Goal: Task Accomplishment & Management: Complete application form

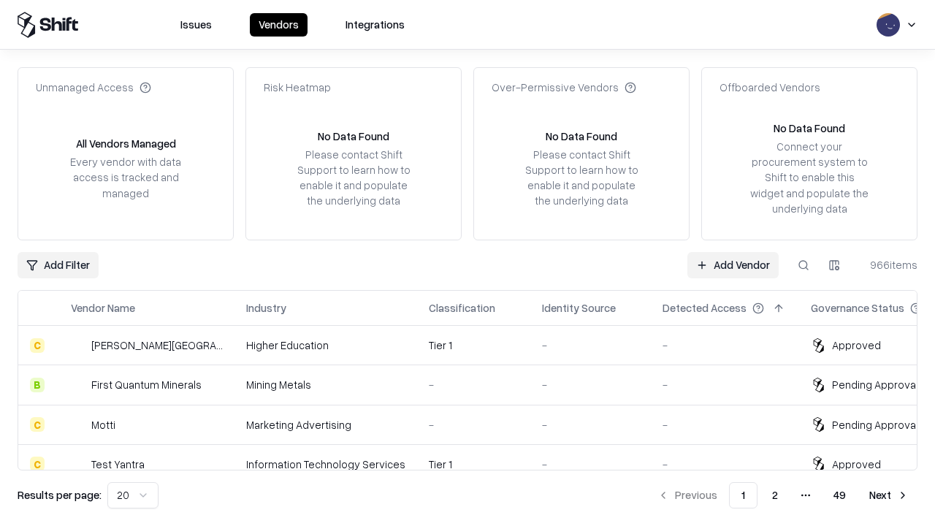
click at [733, 264] on link "Add Vendor" at bounding box center [732, 265] width 91 height 26
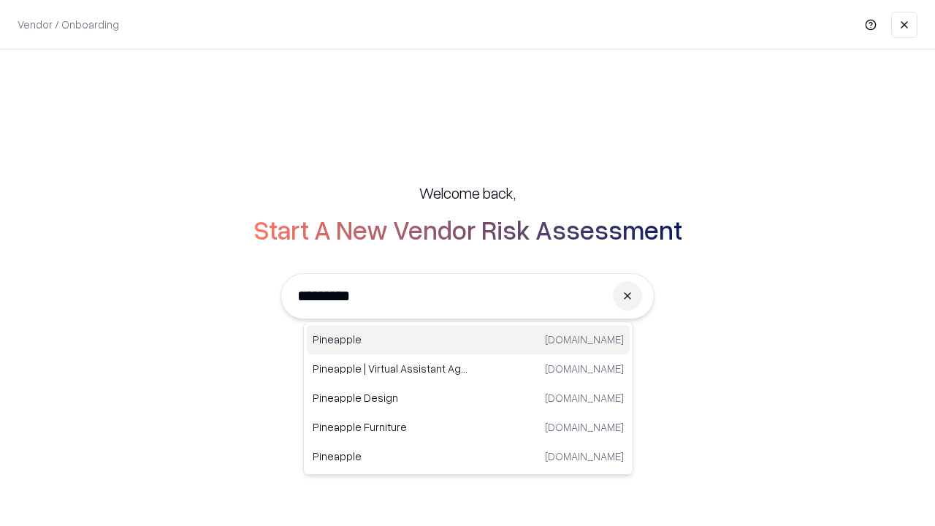
click at [468, 340] on div "Pineapple [DOMAIN_NAME]" at bounding box center [468, 339] width 323 height 29
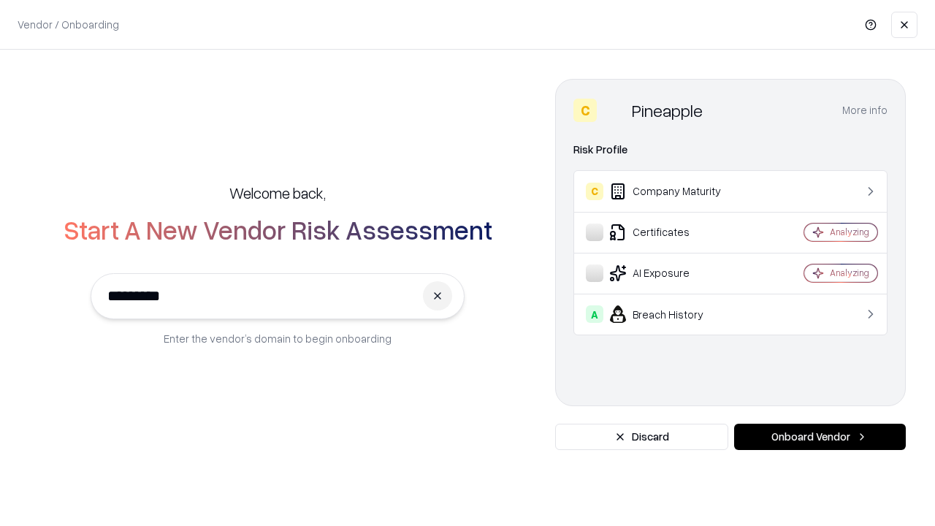
type input "*********"
click at [820, 437] on button "Onboard Vendor" at bounding box center [820, 437] width 172 height 26
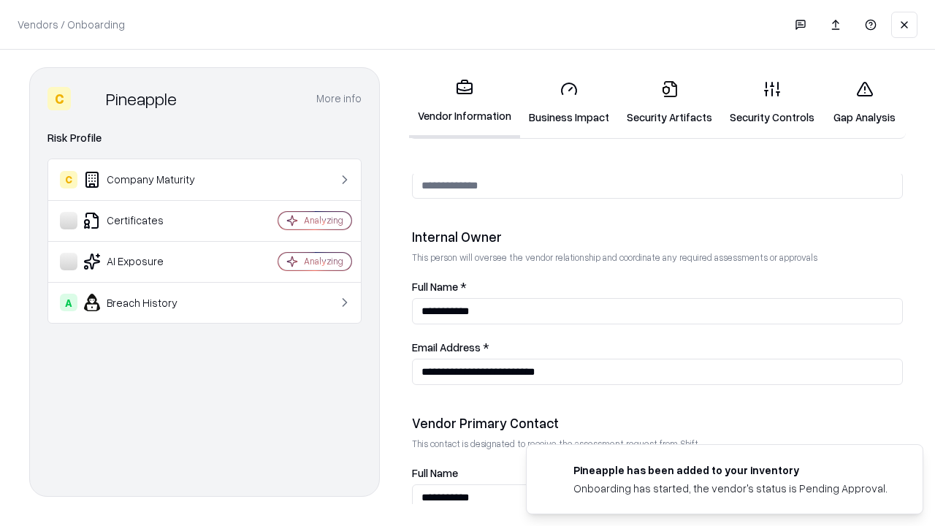
scroll to position [757, 0]
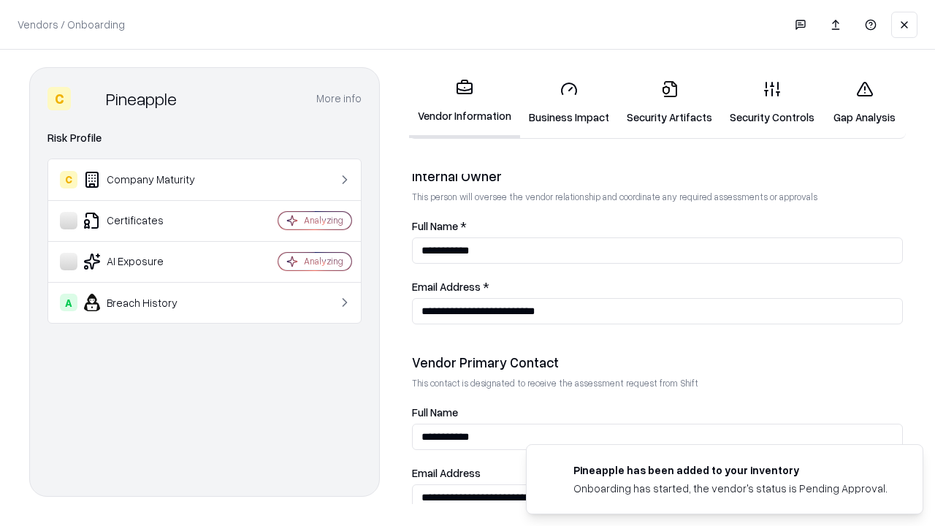
click at [569, 102] on link "Business Impact" at bounding box center [569, 103] width 98 height 68
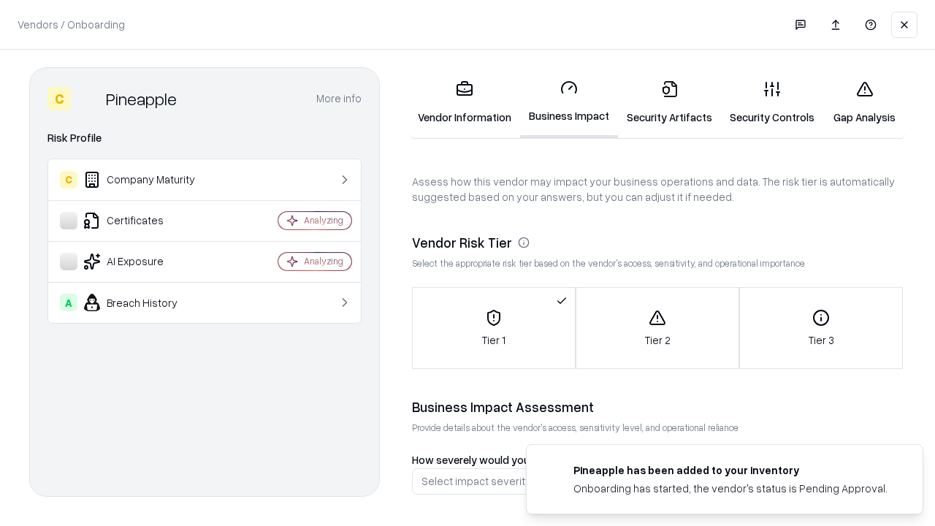
click at [669, 102] on link "Security Artifacts" at bounding box center [669, 103] width 103 height 68
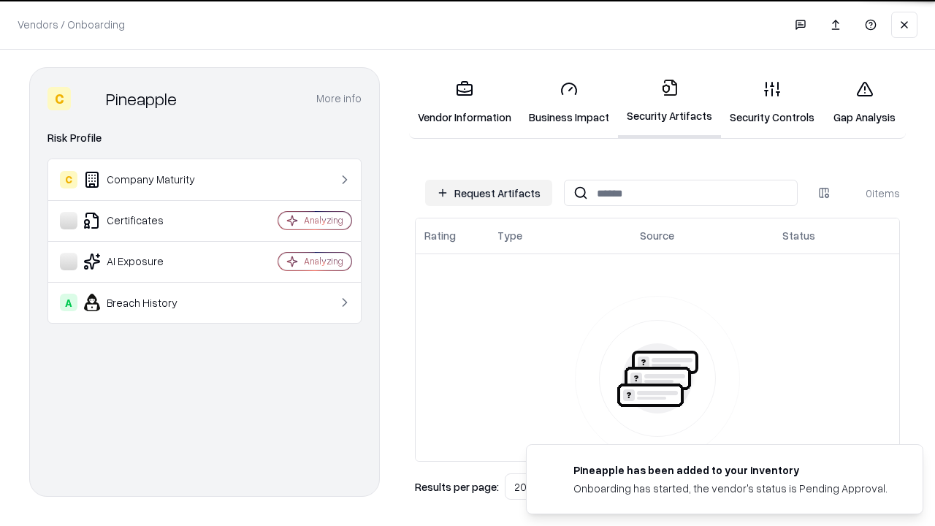
click at [489, 193] on button "Request Artifacts" at bounding box center [488, 193] width 127 height 26
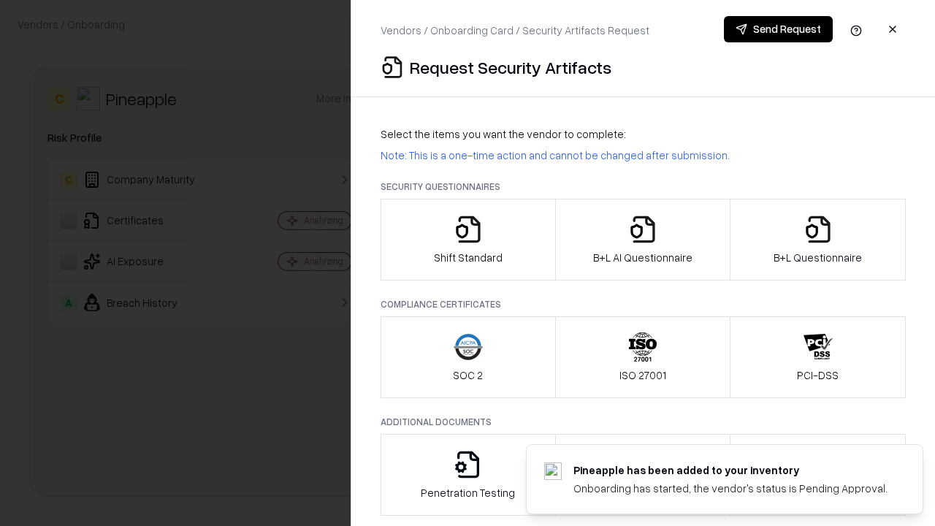
click at [468, 240] on icon "button" at bounding box center [468, 229] width 29 height 29
click at [778, 29] on button "Send Request" at bounding box center [778, 29] width 109 height 26
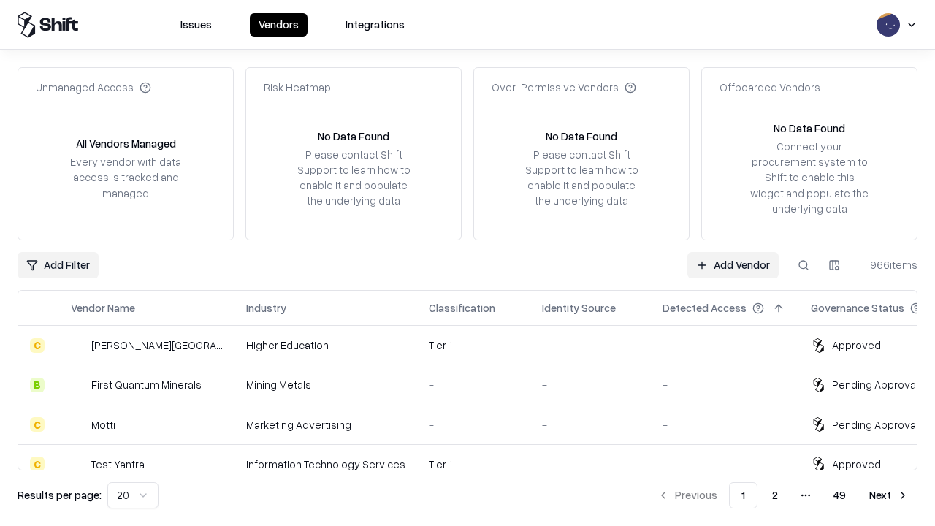
click at [804, 264] on button at bounding box center [803, 265] width 26 height 26
type input "*********"
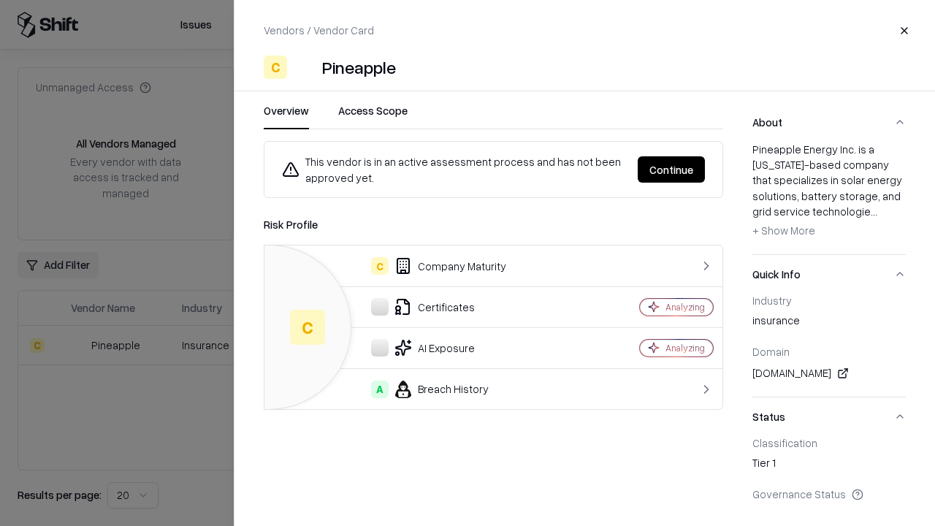
click at [671, 169] on button "Continue" at bounding box center [671, 169] width 67 height 26
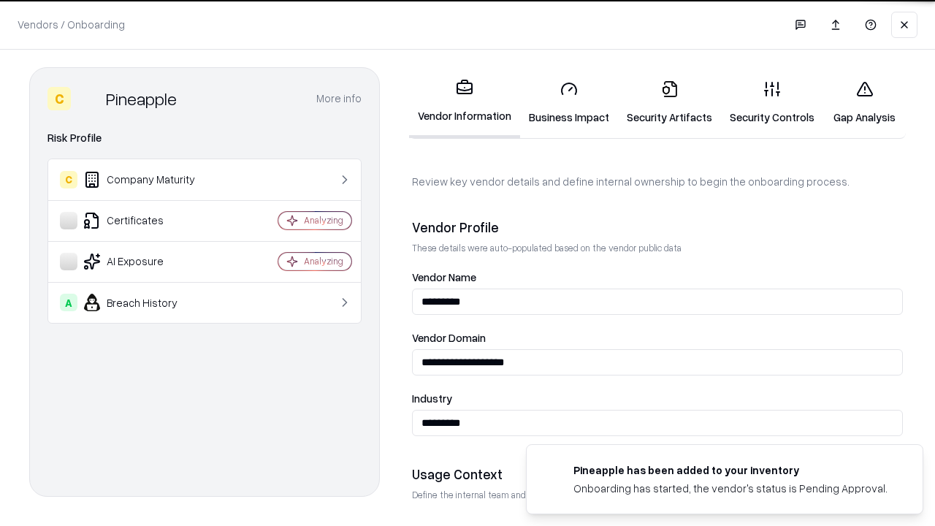
click at [669, 102] on link "Security Artifacts" at bounding box center [669, 103] width 103 height 68
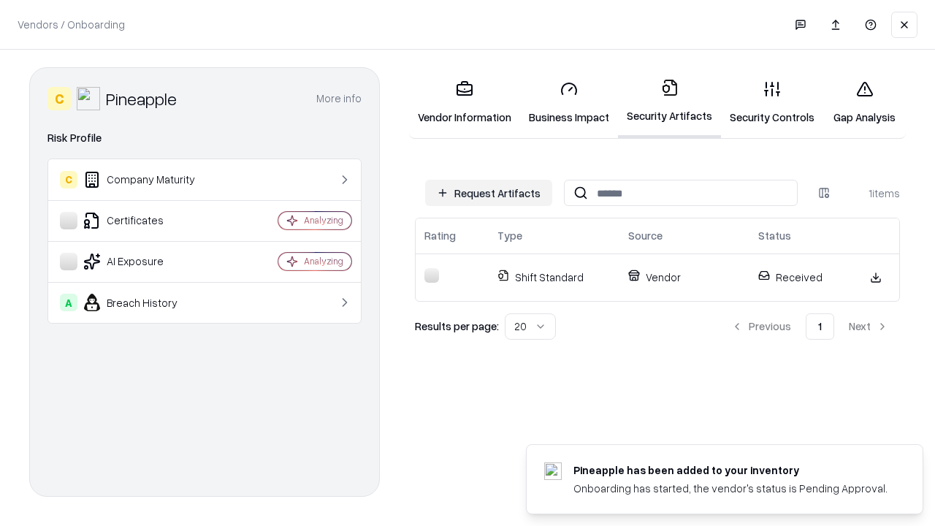
click at [772, 102] on link "Security Controls" at bounding box center [772, 103] width 102 height 68
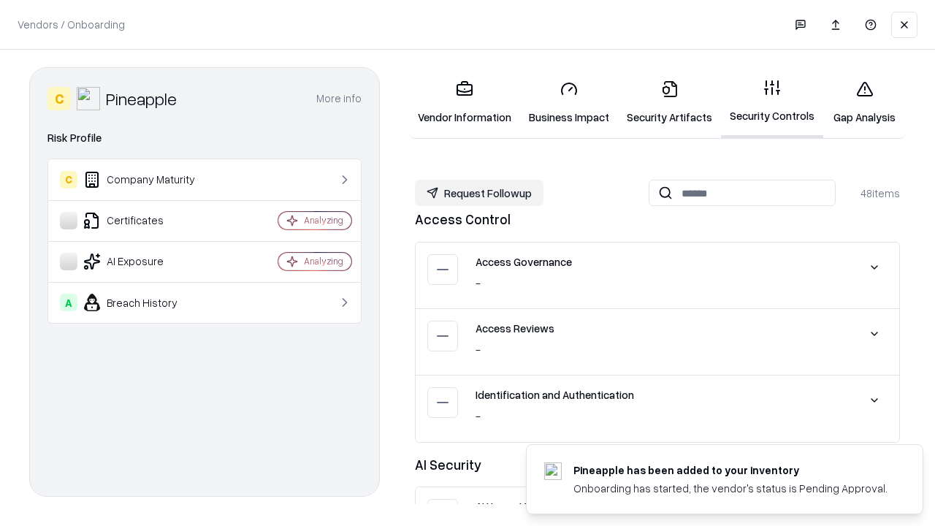
click at [479, 193] on button "Request Followup" at bounding box center [479, 193] width 129 height 26
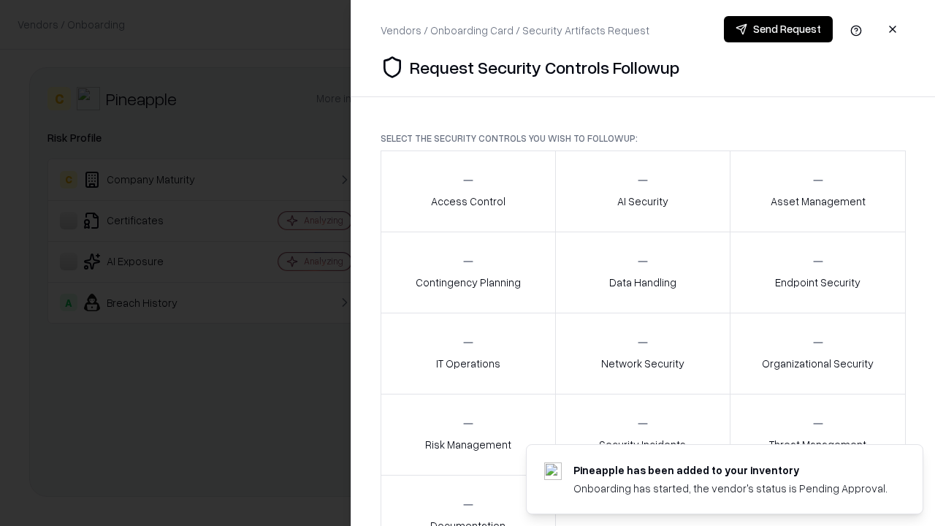
click at [468, 191] on div "Access Control" at bounding box center [468, 191] width 75 height 36
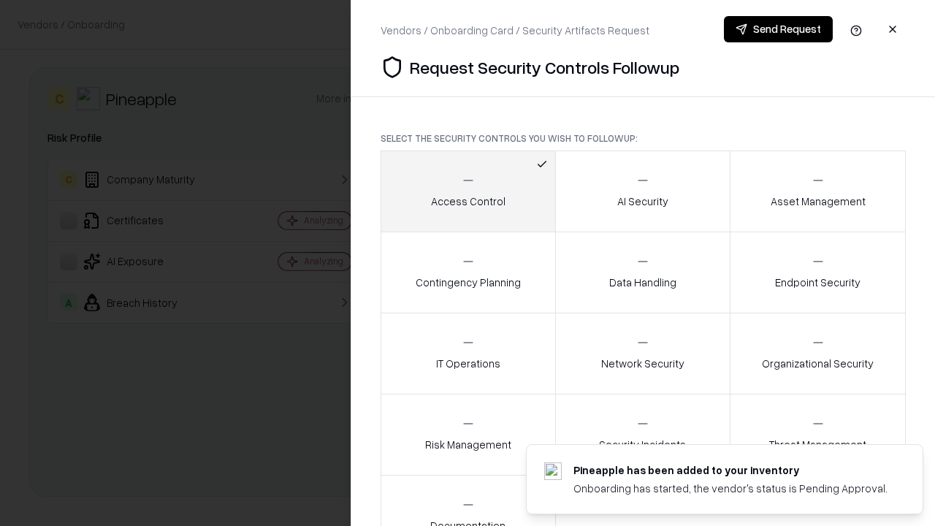
click at [778, 29] on button "Send Request" at bounding box center [778, 29] width 109 height 26
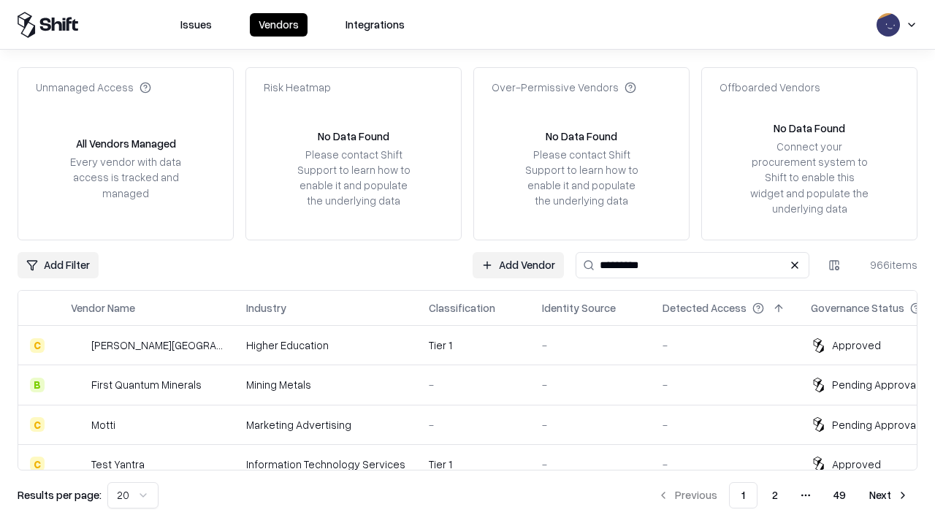
type input "*********"
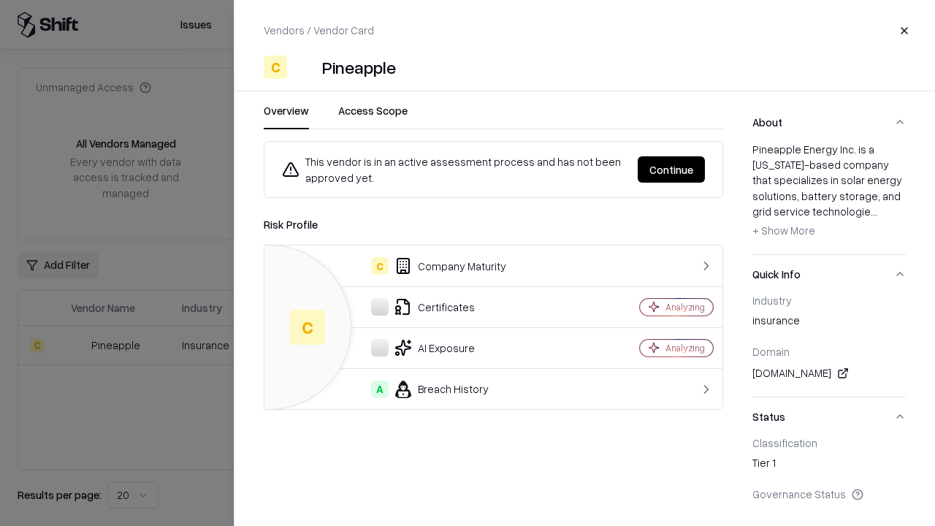
click at [671, 169] on button "Continue" at bounding box center [671, 169] width 67 height 26
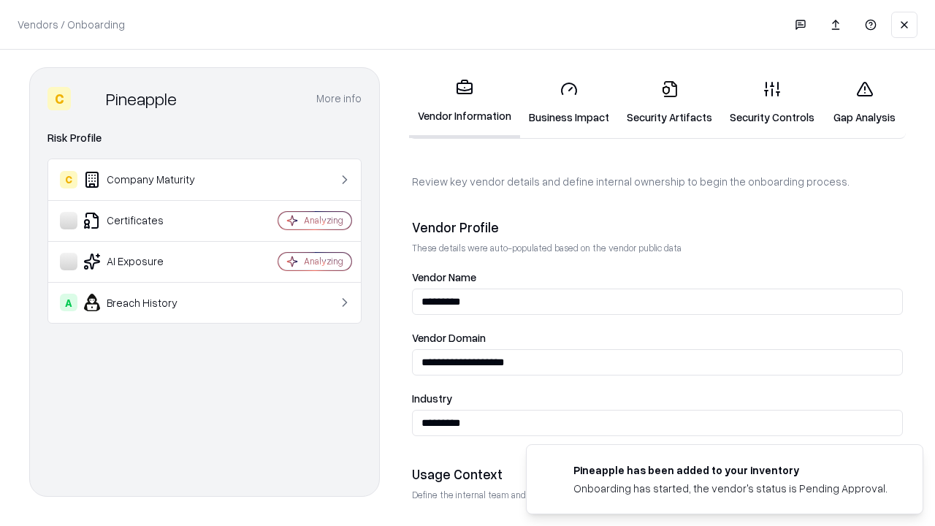
click at [864, 102] on link "Gap Analysis" at bounding box center [864, 103] width 83 height 68
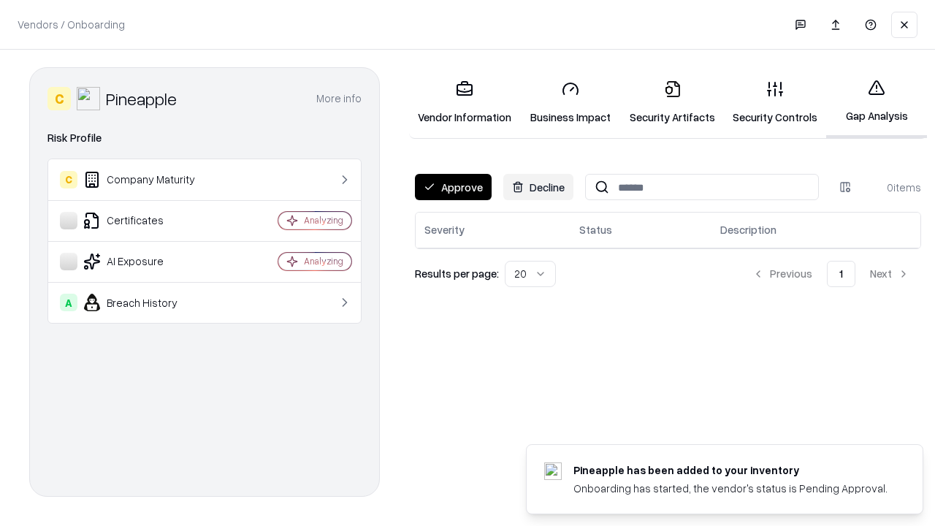
click at [453, 187] on button "Approve" at bounding box center [453, 187] width 77 height 26
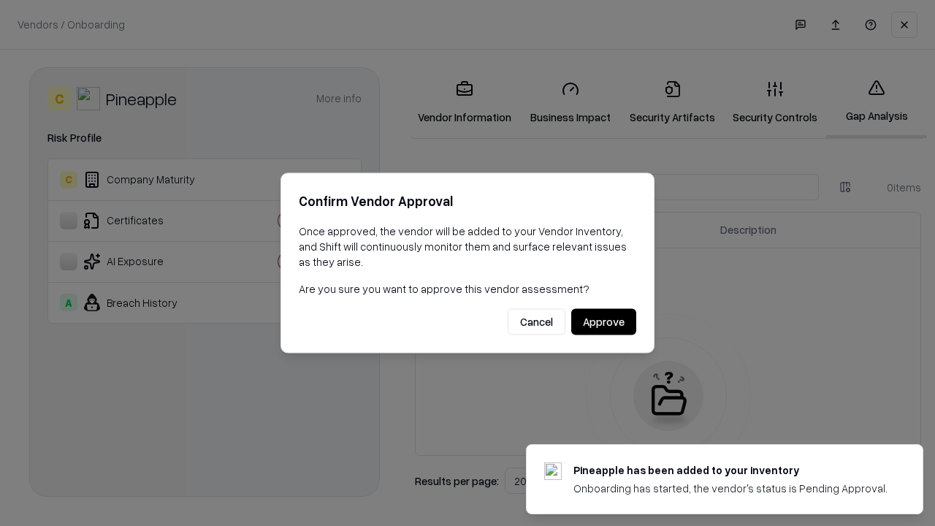
click at [603, 321] on button "Approve" at bounding box center [603, 322] width 65 height 26
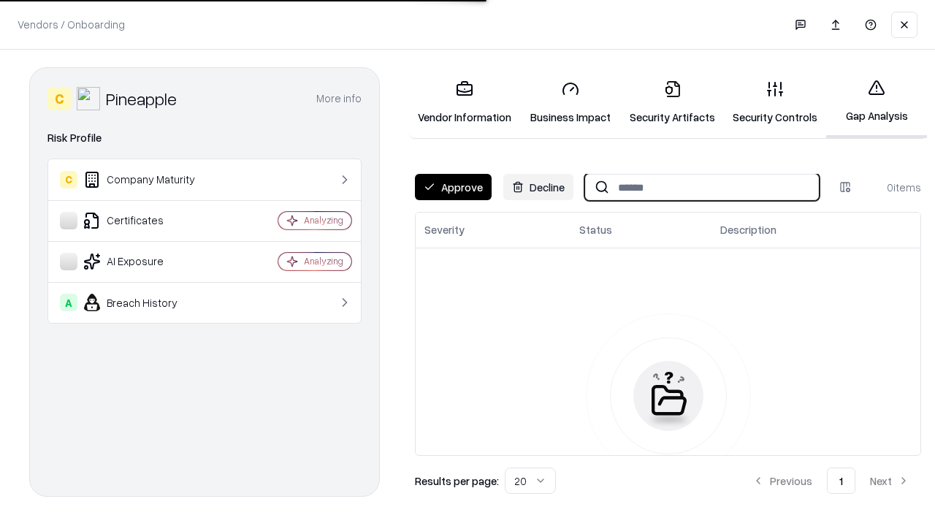
type input "*********"
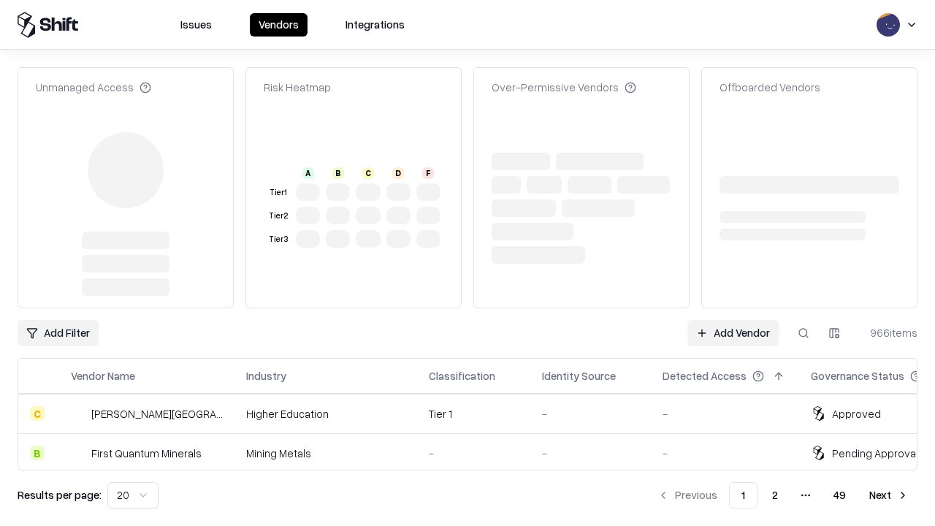
click at [733, 320] on link "Add Vendor" at bounding box center [732, 333] width 91 height 26
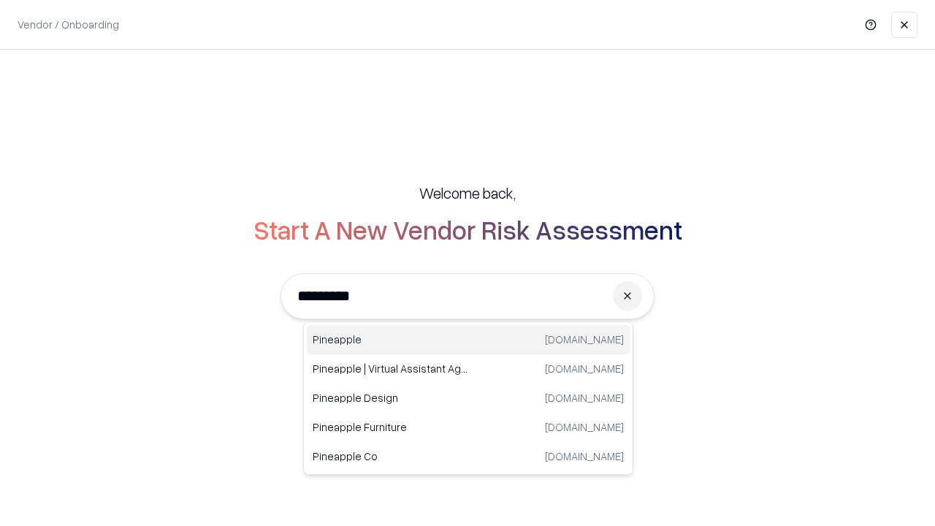
click at [468, 340] on div "Pineapple [DOMAIN_NAME]" at bounding box center [468, 339] width 323 height 29
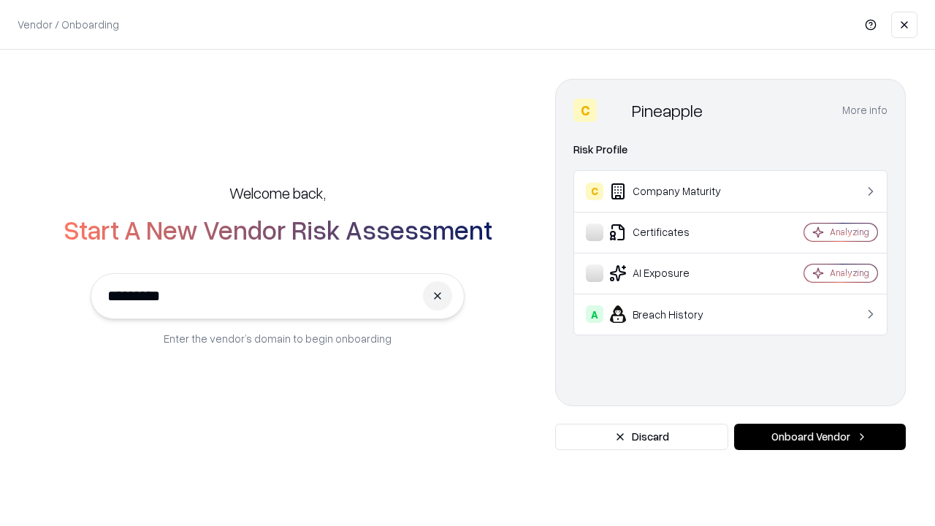
type input "*********"
click at [820, 437] on button "Onboard Vendor" at bounding box center [820, 437] width 172 height 26
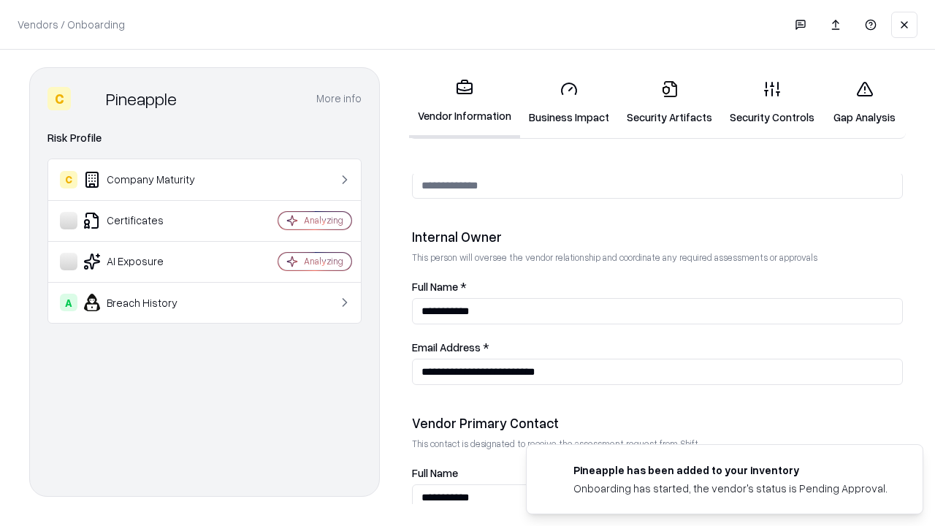
scroll to position [757, 0]
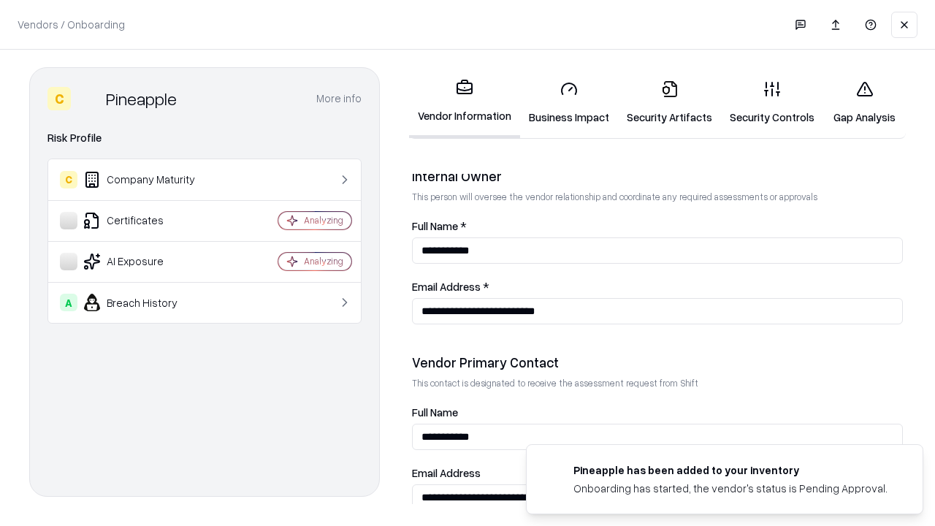
click at [864, 102] on link "Gap Analysis" at bounding box center [864, 103] width 83 height 68
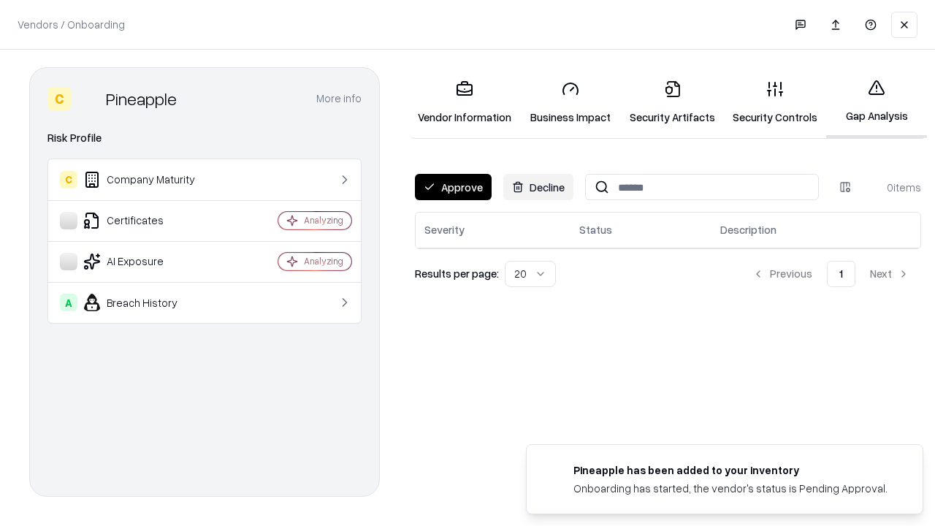
click at [453, 187] on button "Approve" at bounding box center [453, 187] width 77 height 26
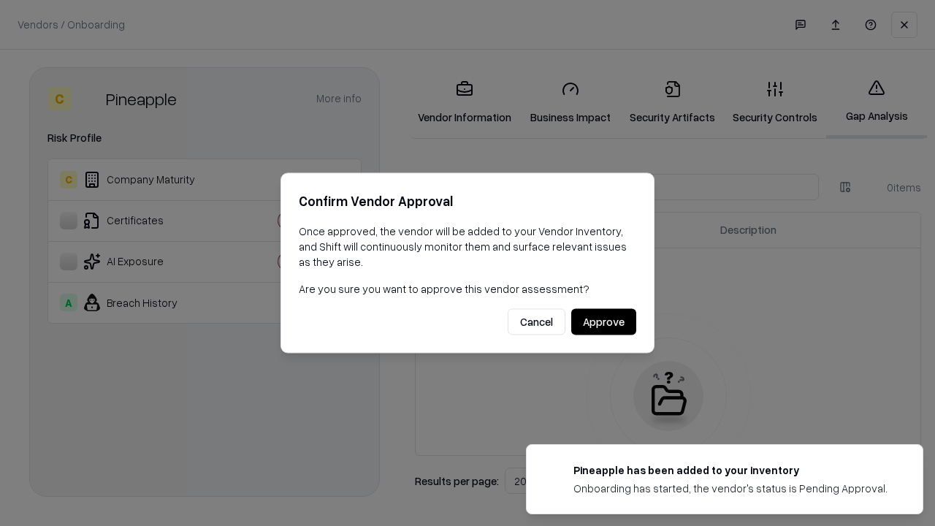
click at [603, 321] on button "Approve" at bounding box center [603, 322] width 65 height 26
